Goal: Information Seeking & Learning: Learn about a topic

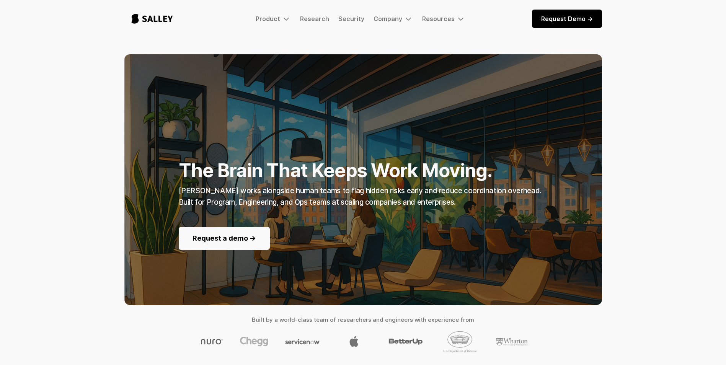
click at [650, 132] on div "The Brain That Keeps Work Moving. [PERSON_NAME] works alongside human teams to …" at bounding box center [363, 209] width 726 height 311
click at [659, 134] on div "The Brain That Keeps Work Moving. [PERSON_NAME] works alongside human teams to …" at bounding box center [363, 209] width 726 height 311
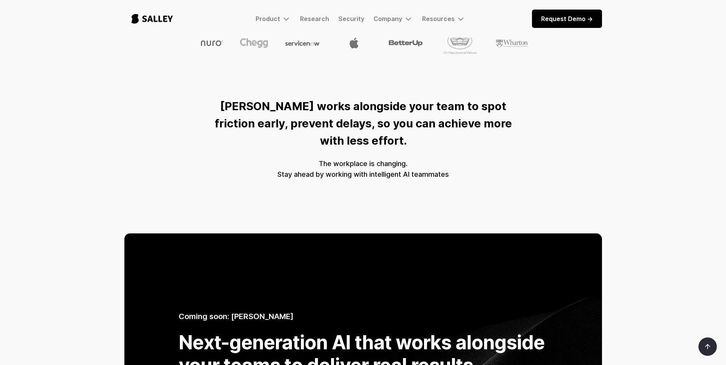
scroll to position [69, 0]
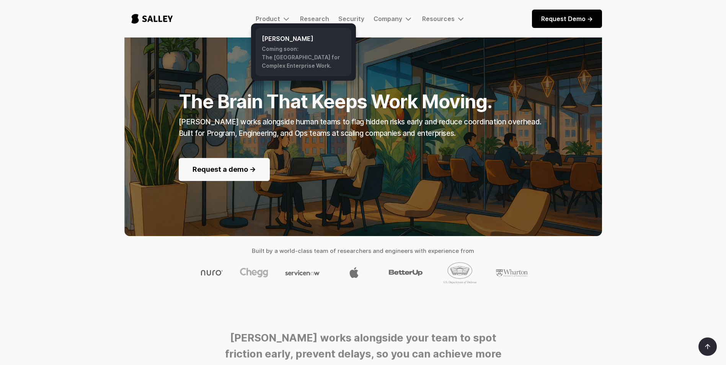
click at [283, 52] on div "Coming soon: The AI Nerve Center for Complex Enterprise Work." at bounding box center [303, 57] width 83 height 25
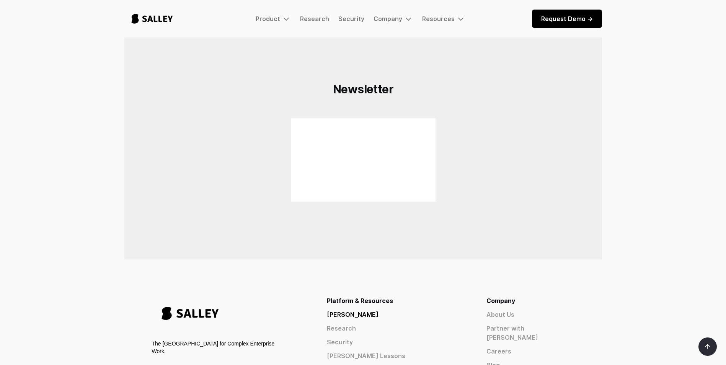
scroll to position [459, 0]
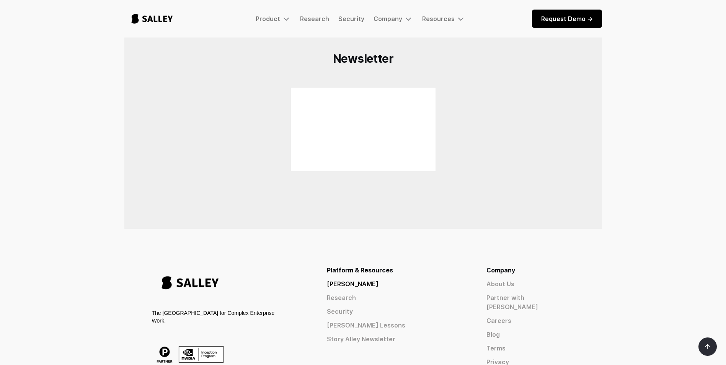
drag, startPoint x: 556, startPoint y: 157, endPoint x: 569, endPoint y: 168, distance: 17.4
click at [556, 157] on div "Stay up to date with the community Newsletter" at bounding box center [363, 83] width 478 height 210
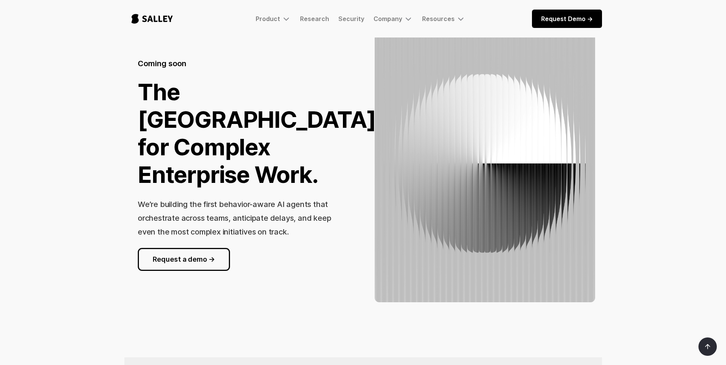
scroll to position [0, 0]
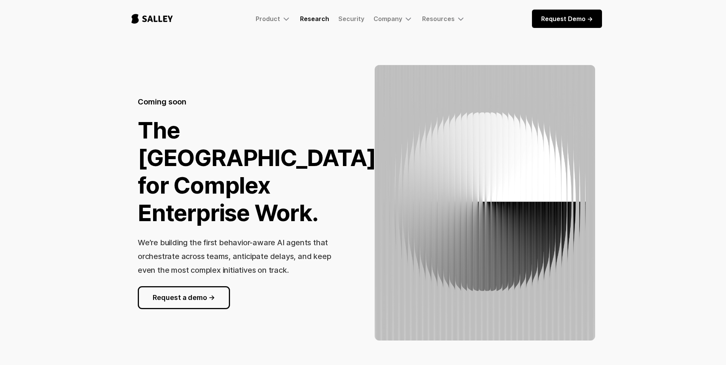
click at [315, 21] on link "Research" at bounding box center [314, 19] width 29 height 8
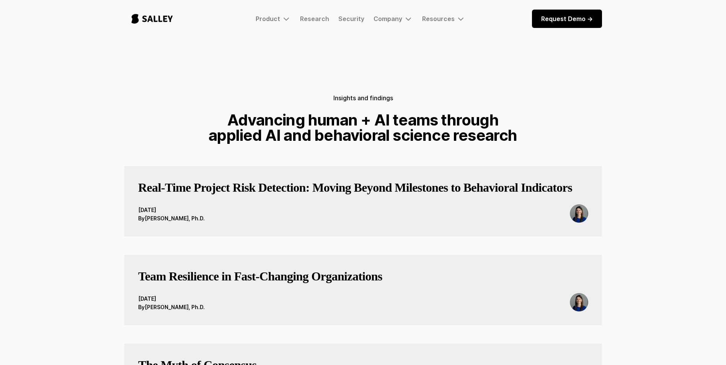
click at [149, 17] on img "home" at bounding box center [152, 18] width 56 height 25
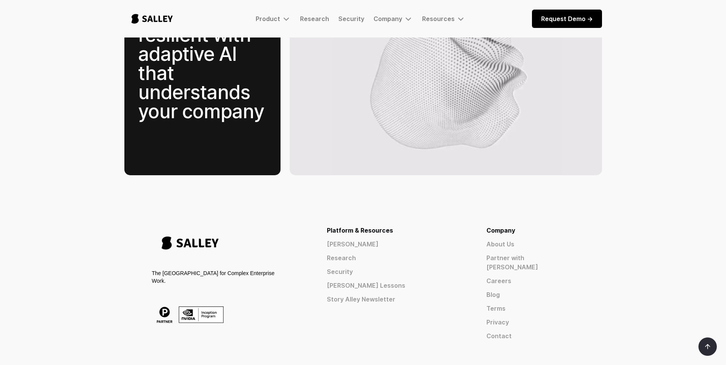
scroll to position [1026, 0]
